Goal: Transaction & Acquisition: Purchase product/service

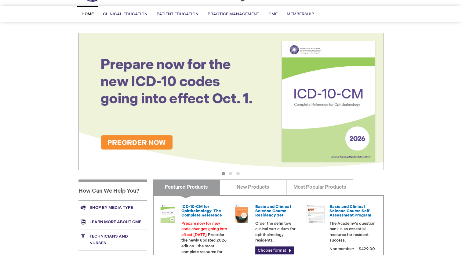
scroll to position [39, 0]
click at [242, 157] on img at bounding box center [232, 102] width 306 height 138
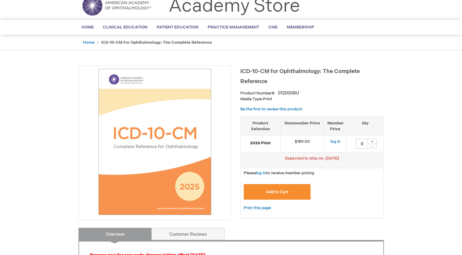
scroll to position [25, 0]
click at [376, 141] on div "+" at bounding box center [372, 140] width 9 height 5
type input "3"
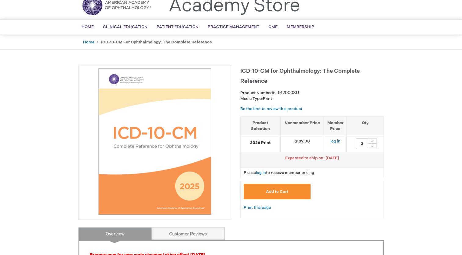
drag, startPoint x: 376, startPoint y: 141, endPoint x: 408, endPoint y: 155, distance: 35.4
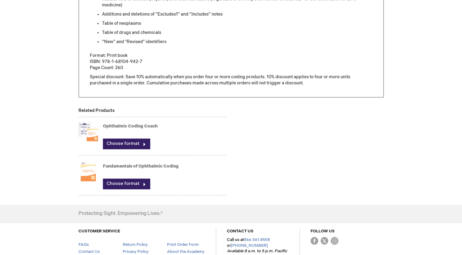
scroll to position [0, 0]
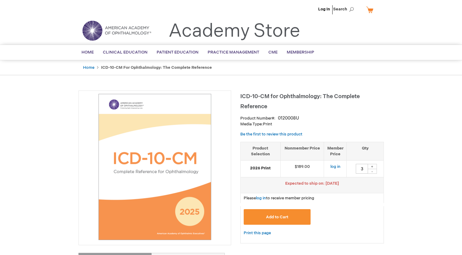
click at [297, 212] on button "Add to Cart" at bounding box center [277, 217] width 67 height 16
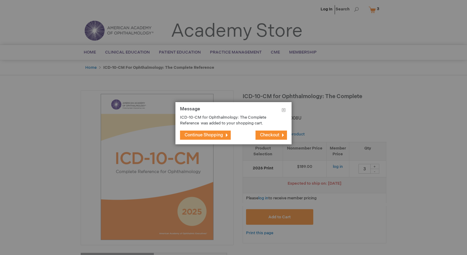
click at [219, 135] on span "Continue Shopping" at bounding box center [204, 134] width 39 height 5
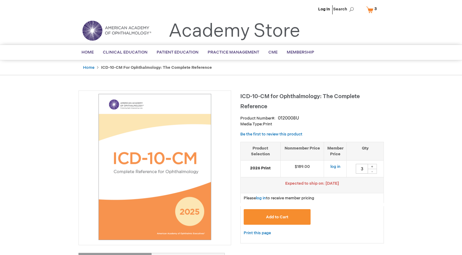
click at [375, 12] on span "3 3 items" at bounding box center [376, 8] width 4 height 7
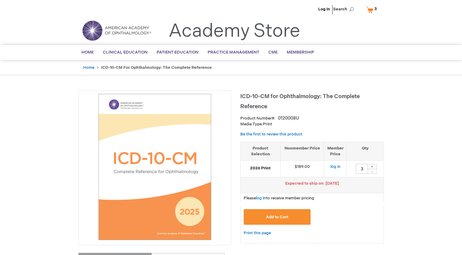
click at [373, 9] on link "My Cart 3 3 items" at bounding box center [373, 9] width 16 height 11
